Goal: Find contact information: Obtain details needed to contact an individual or organization

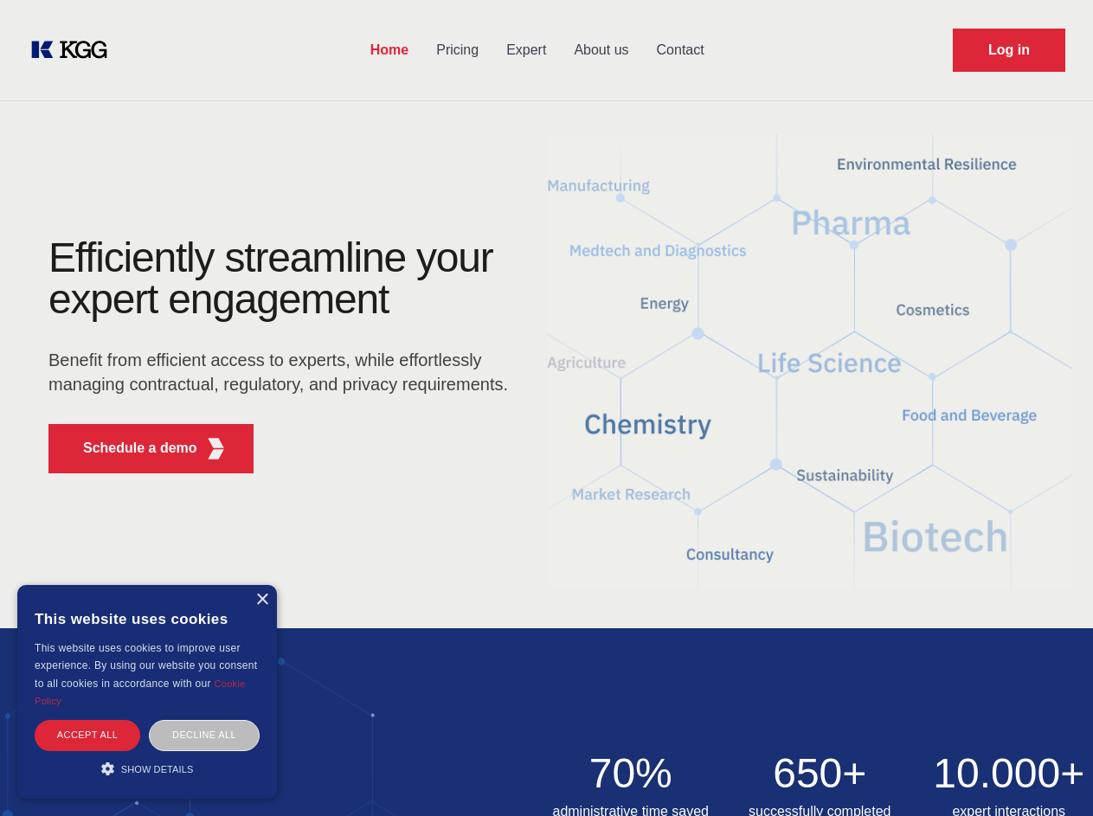
click at [546, 408] on div "Efficiently streamline your expert engagement Benefit from efficient access to …" at bounding box center [284, 362] width 526 height 250
click at [130, 448] on p "Schedule a demo" at bounding box center [140, 448] width 114 height 21
click at [261, 600] on div "× This website uses cookies This website uses cookies to improve user experienc…" at bounding box center [147, 692] width 260 height 214
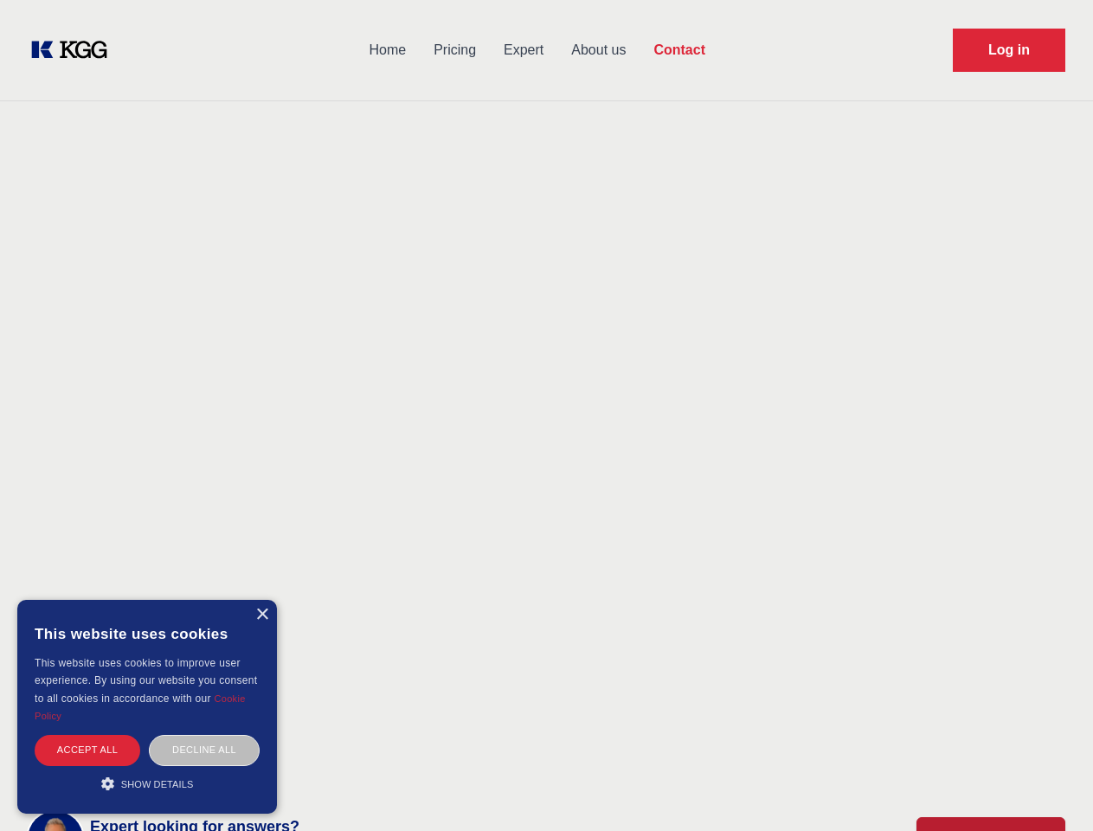
click at [87, 735] on div "Accept all" at bounding box center [88, 750] width 106 height 30
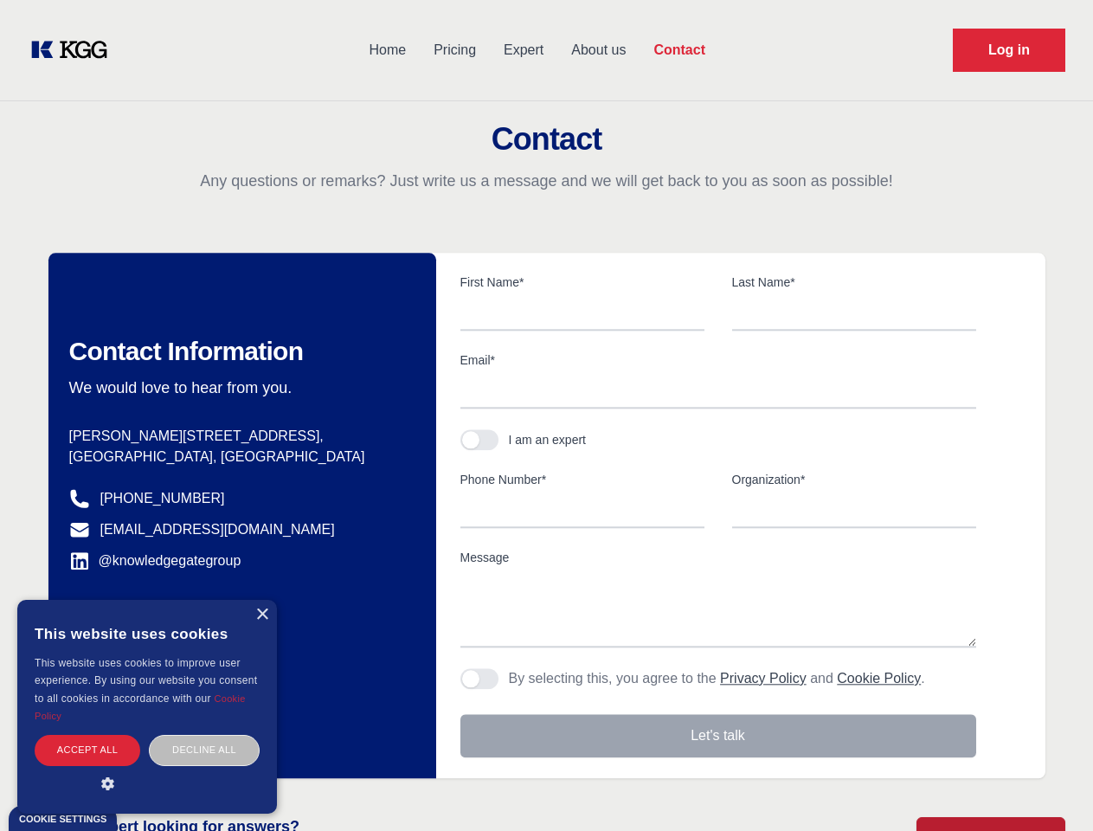
click at [204, 735] on div "Contact Information We would love to hear from you. Postal address [PERSON_NAME…" at bounding box center [242, 515] width 388 height 525
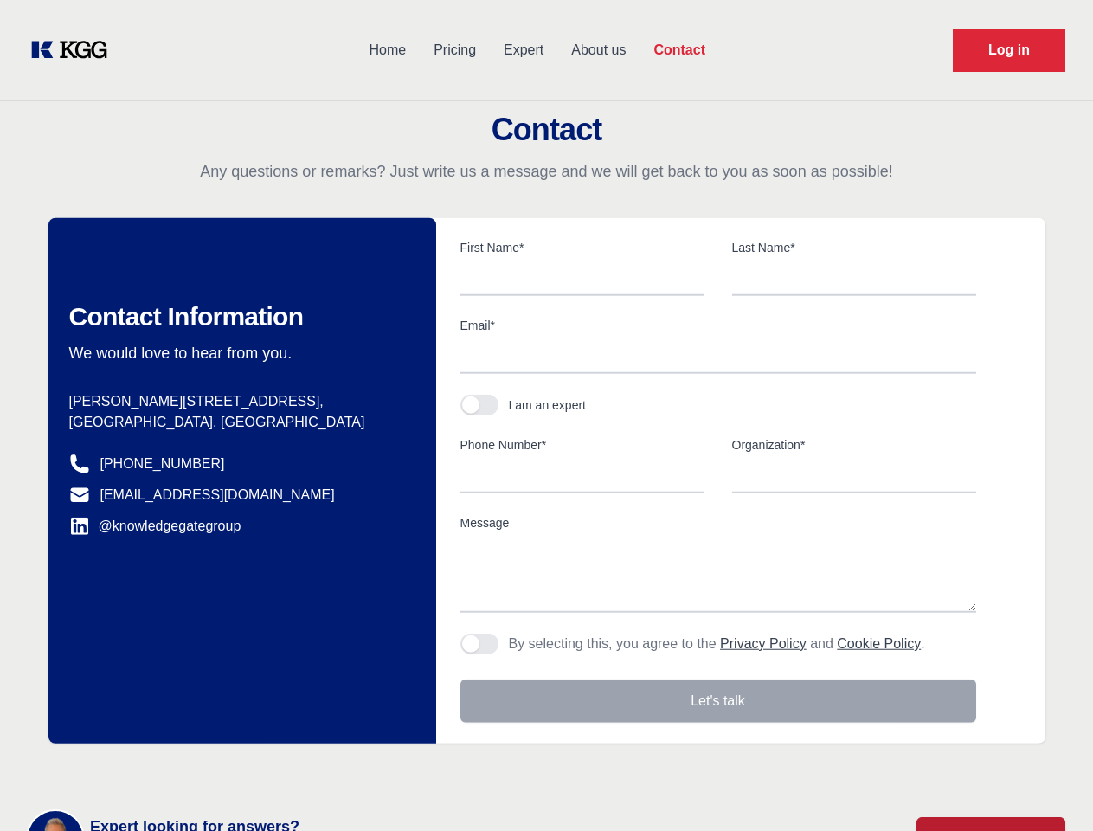
click at [147, 769] on main "Contact Any questions or remarks? Just write us a message and we will get back …" at bounding box center [546, 450] width 1093 height 901
